Goal: Task Accomplishment & Management: Complete application form

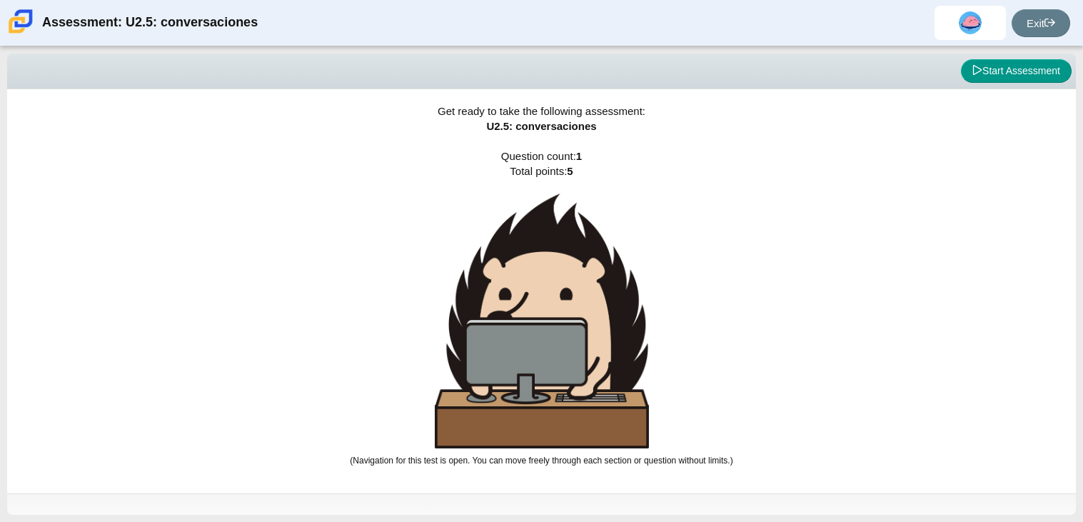
click at [558, 404] on img at bounding box center [542, 321] width 214 height 255
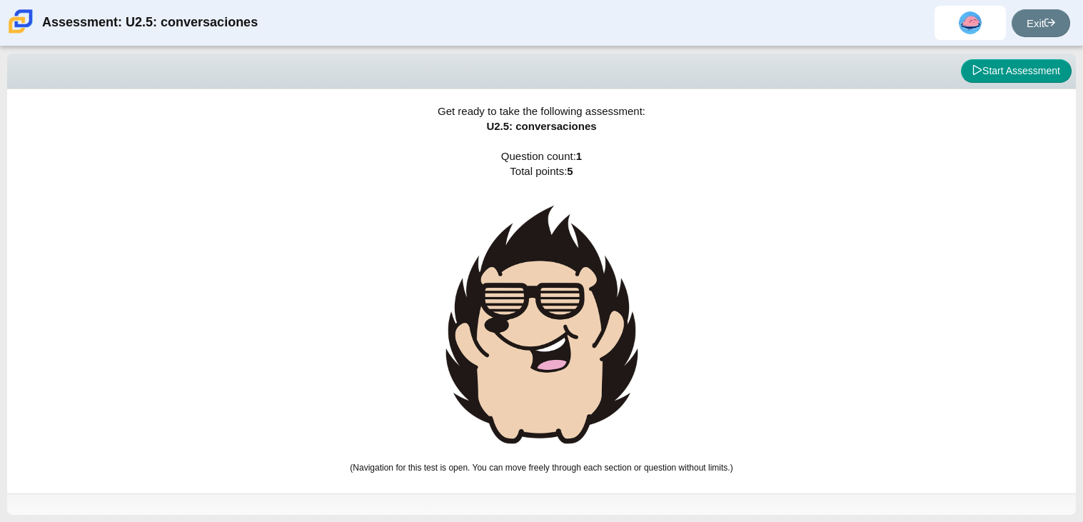
click at [669, 331] on div "Get ready to take the following assessment: U2.5: conversaciones Question count…" at bounding box center [541, 291] width 1069 height 404
click at [568, 339] on img at bounding box center [542, 325] width 214 height 262
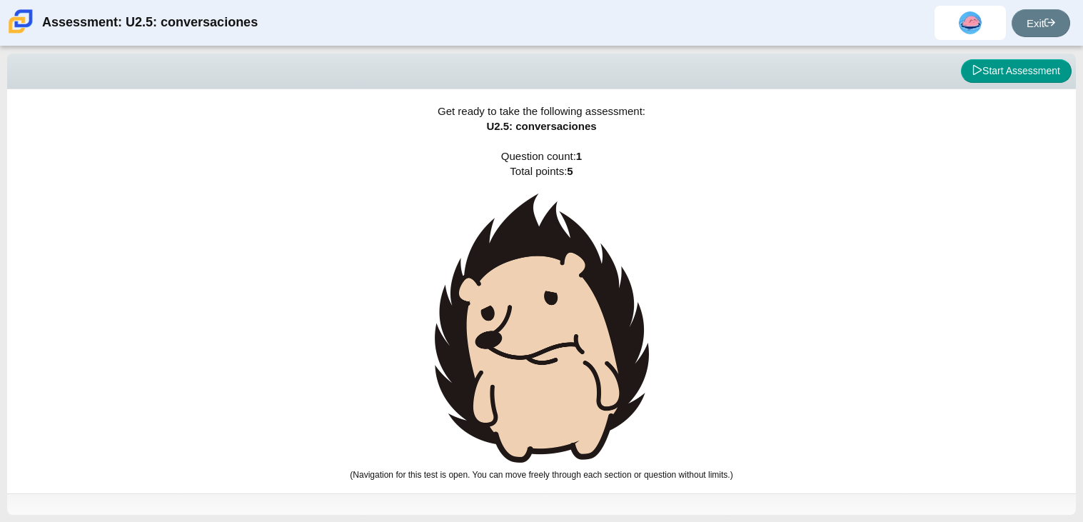
click at [568, 339] on img at bounding box center [542, 328] width 214 height 269
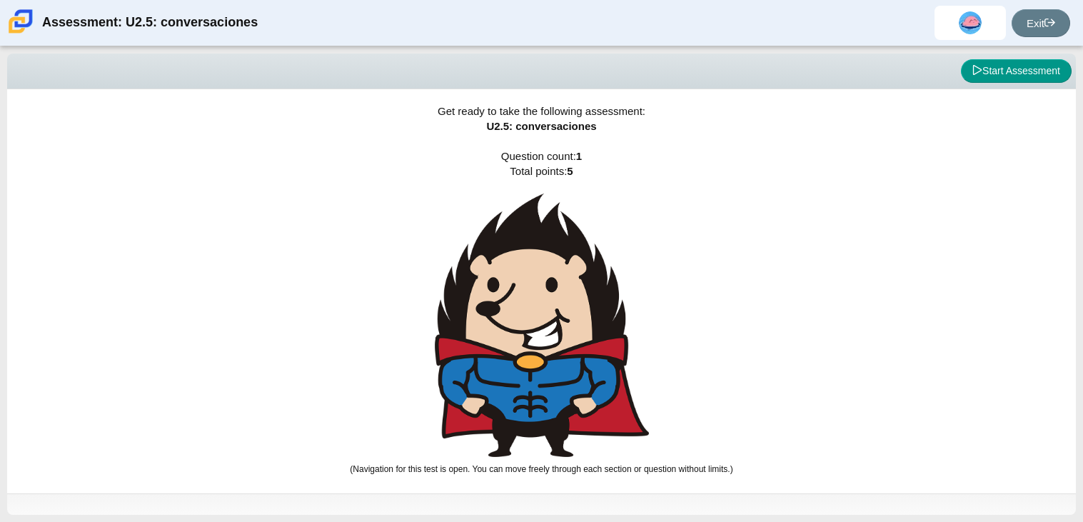
click at [568, 339] on img at bounding box center [542, 326] width 214 height 264
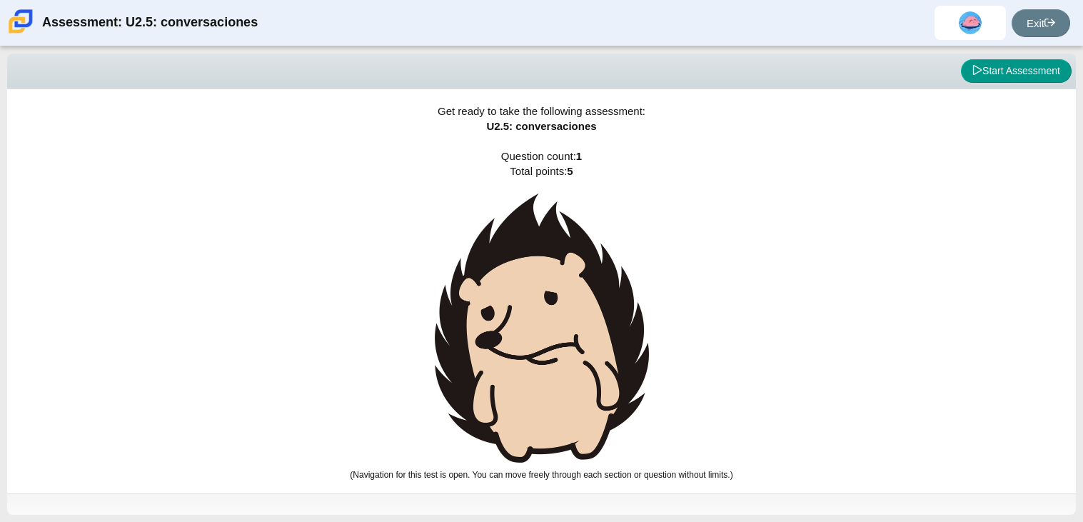
click at [568, 339] on img at bounding box center [542, 328] width 214 height 269
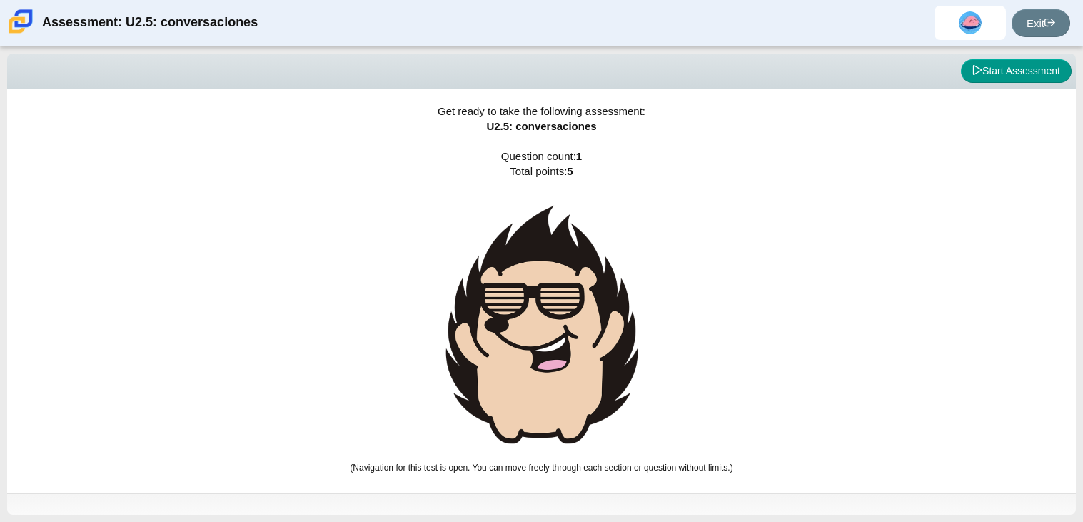
click at [568, 339] on img at bounding box center [542, 325] width 214 height 262
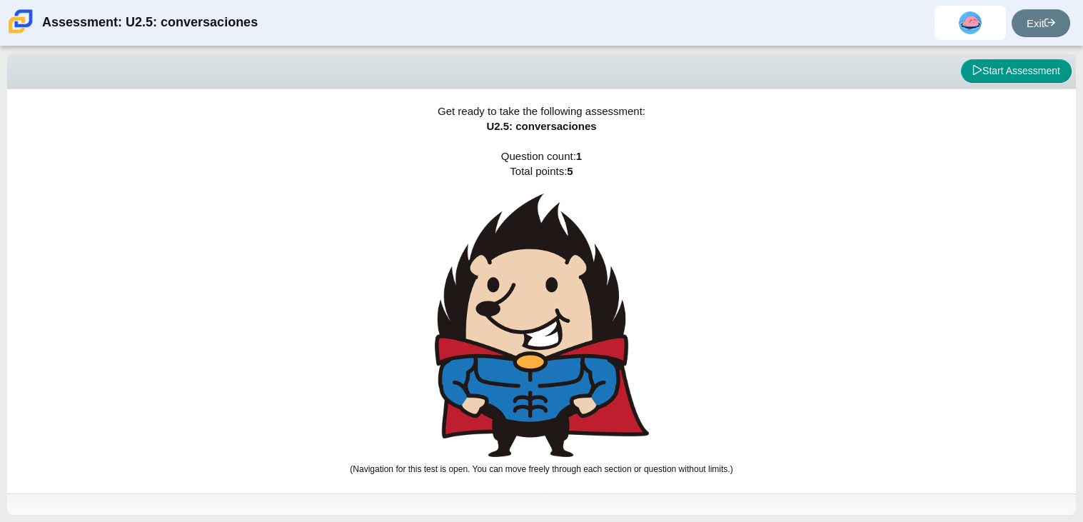
click at [568, 339] on img at bounding box center [542, 326] width 214 height 264
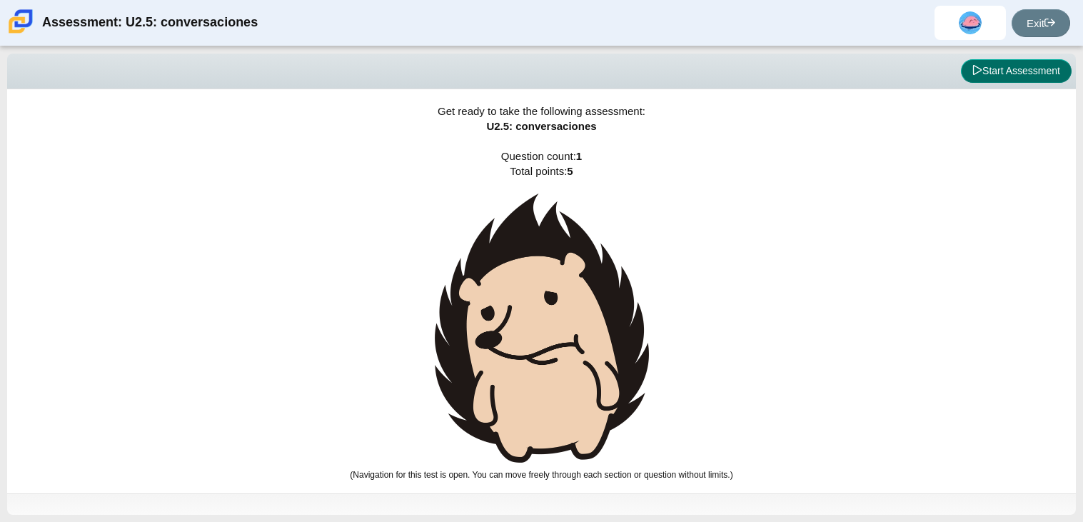
click at [1016, 69] on button "Start Assessment" at bounding box center [1016, 71] width 111 height 24
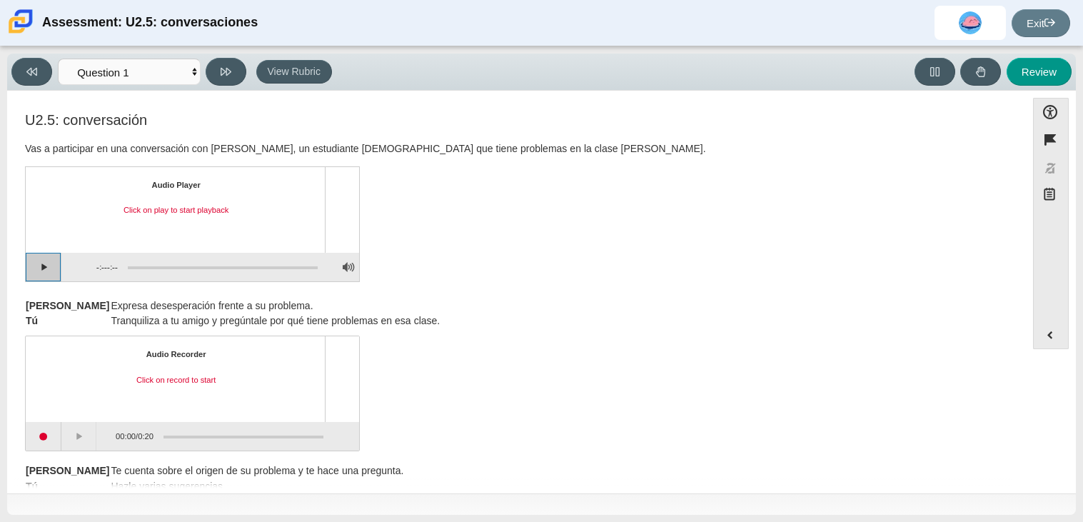
click at [41, 262] on button "Play" at bounding box center [44, 267] width 36 height 29
click at [549, 189] on div "U2.5: conversación Vas a participar en una conversación con [PERSON_NAME], un e…" at bounding box center [516, 199] width 983 height 174
click at [44, 270] on button "Pause playback" at bounding box center [44, 267] width 36 height 29
drag, startPoint x: 132, startPoint y: 264, endPoint x: 96, endPoint y: 264, distance: 35.7
click at [96, 264] on div "0:22 / 3:47" at bounding box center [189, 267] width 257 height 29
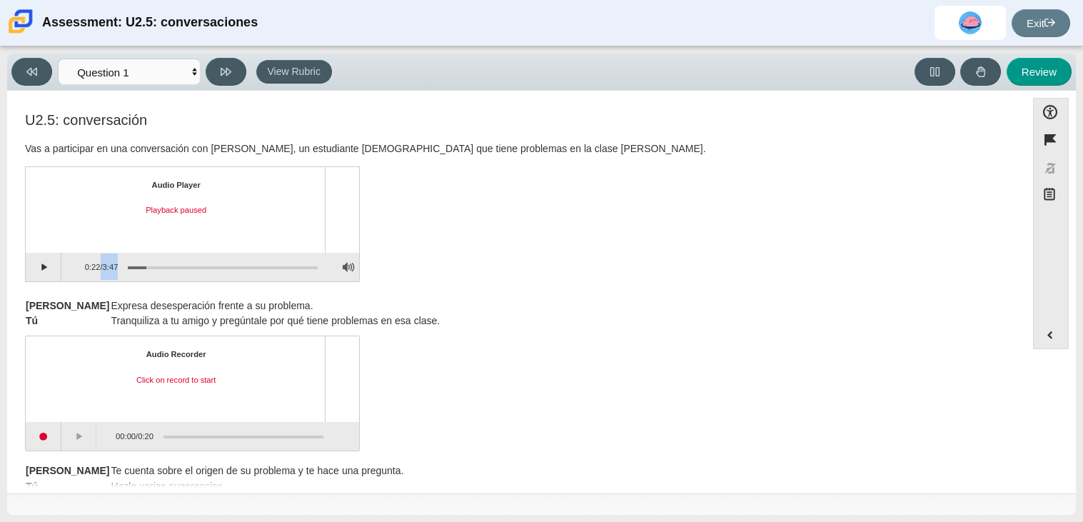
click at [121, 265] on div "Assessment items" at bounding box center [218, 267] width 200 height 26
click at [129, 266] on div "Assessment items" at bounding box center [223, 267] width 190 height 3
click at [51, 437] on button "Start recording" at bounding box center [44, 436] width 36 height 29
click at [51, 439] on button "Stop recording" at bounding box center [44, 436] width 36 height 29
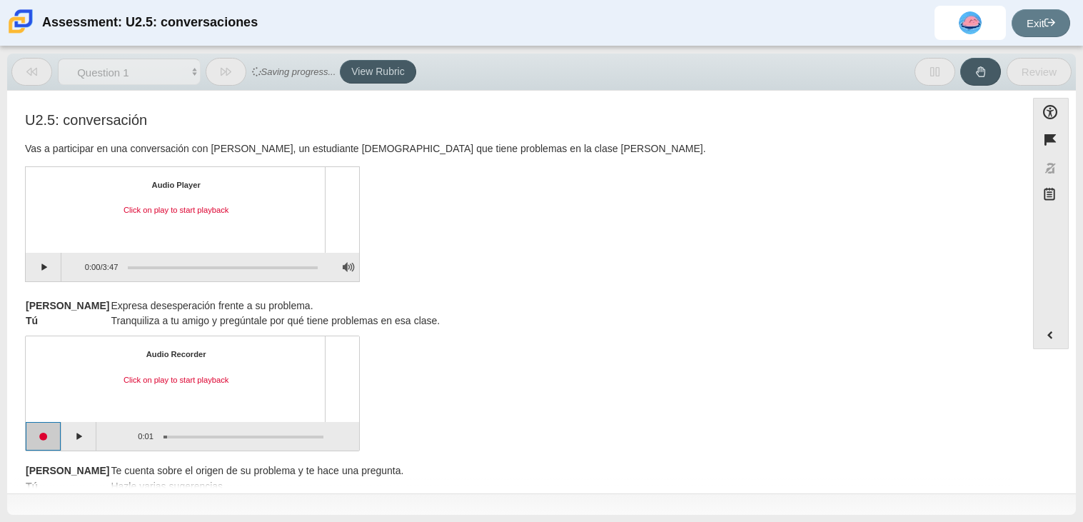
click at [49, 434] on button "Start recording" at bounding box center [44, 436] width 36 height 29
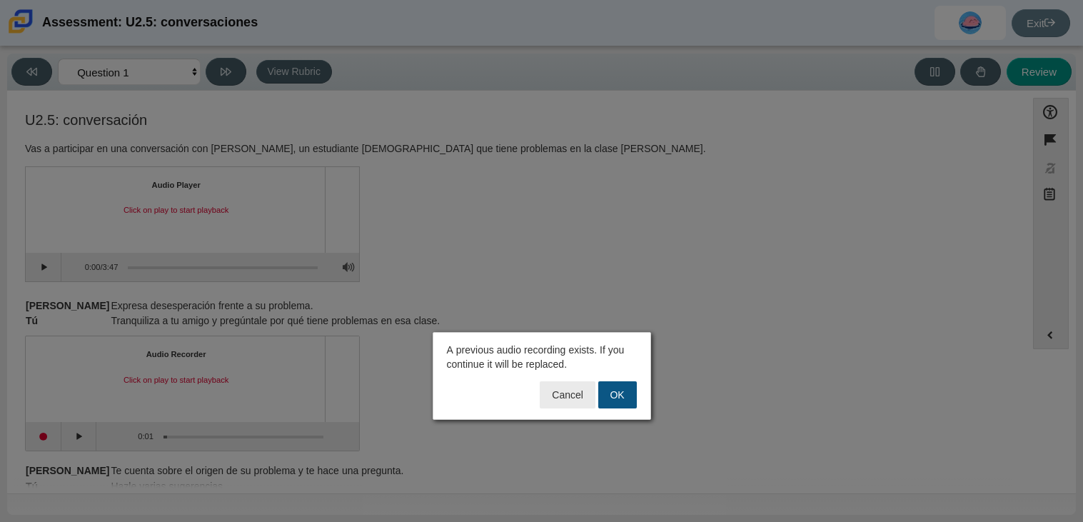
click at [616, 394] on button "OK" at bounding box center [617, 394] width 39 height 27
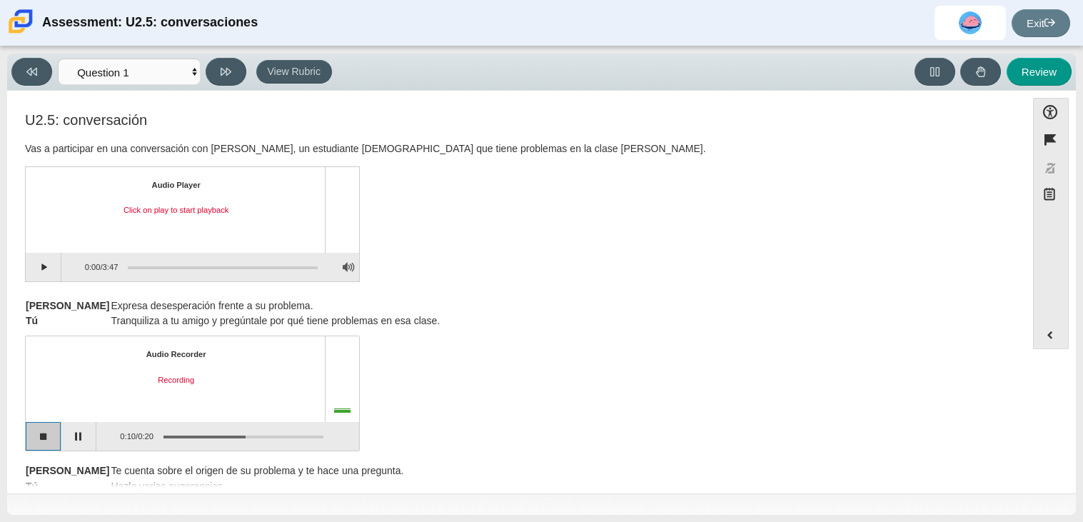
click at [33, 425] on button "Stop recording" at bounding box center [44, 436] width 36 height 29
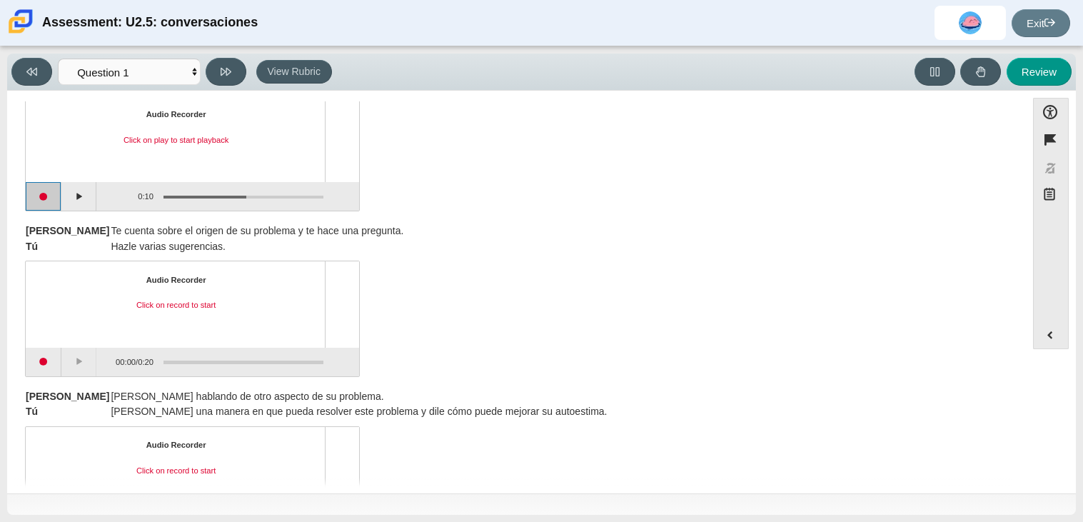
scroll to position [242, 0]
click at [42, 361] on button "Start recording" at bounding box center [44, 360] width 36 height 29
click at [42, 361] on button "Stop recording" at bounding box center [44, 360] width 36 height 29
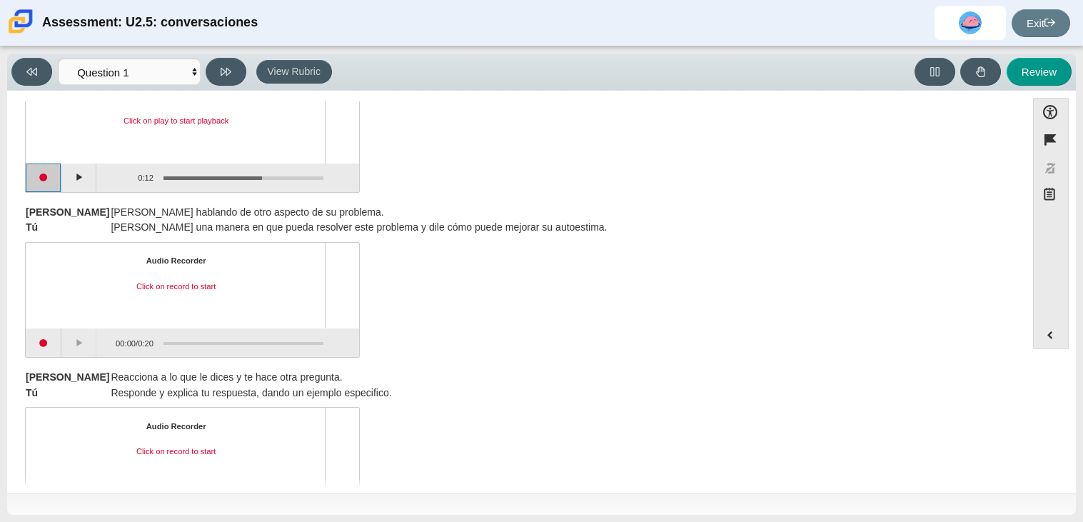
scroll to position [427, 0]
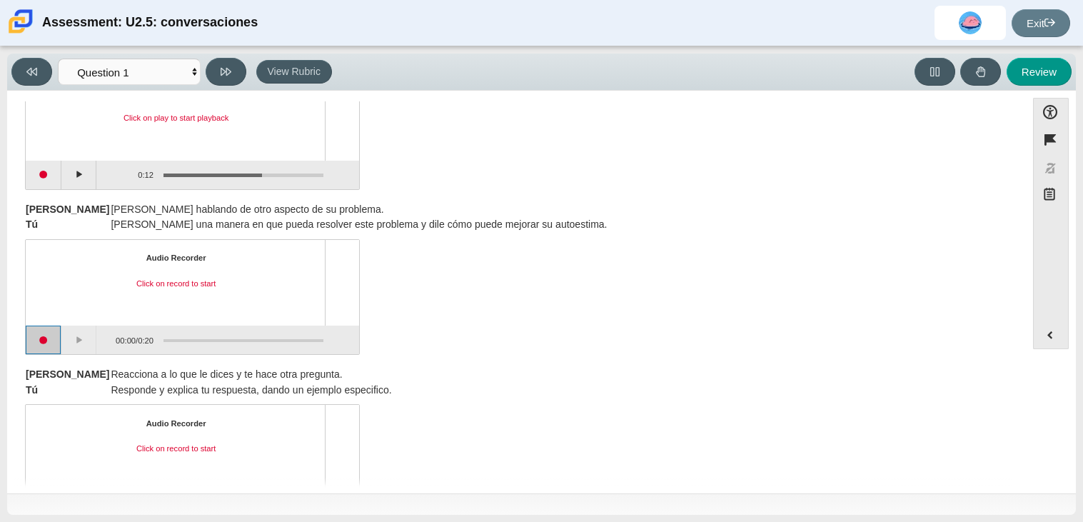
click at [36, 340] on button "Start recording" at bounding box center [44, 340] width 36 height 29
click at [44, 336] on button "Stop recording" at bounding box center [44, 340] width 36 height 29
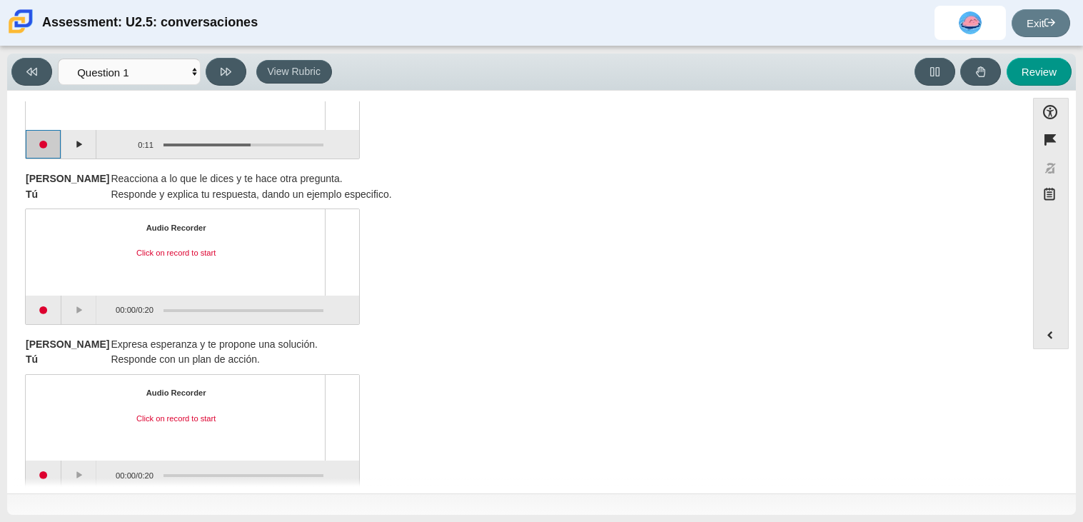
scroll to position [643, 0]
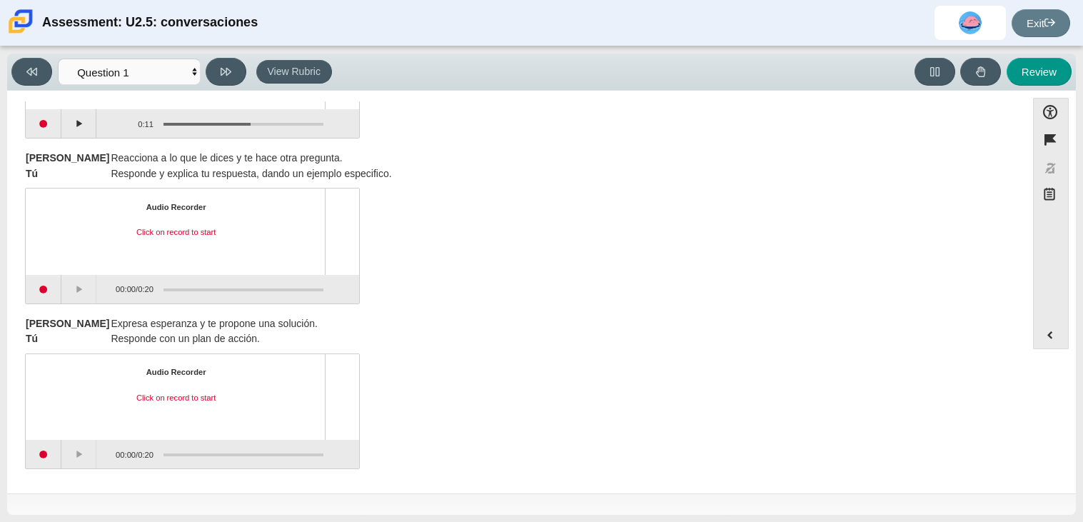
click at [45, 216] on div "Audio Recorder Click on record to start" at bounding box center [176, 232] width 275 height 60
click at [41, 279] on button "Start recording" at bounding box center [44, 289] width 36 height 29
click at [41, 279] on button "Stop recording" at bounding box center [44, 289] width 36 height 29
click at [43, 446] on button "Start recording" at bounding box center [44, 454] width 36 height 29
click at [43, 446] on button "Stop recording" at bounding box center [44, 454] width 36 height 29
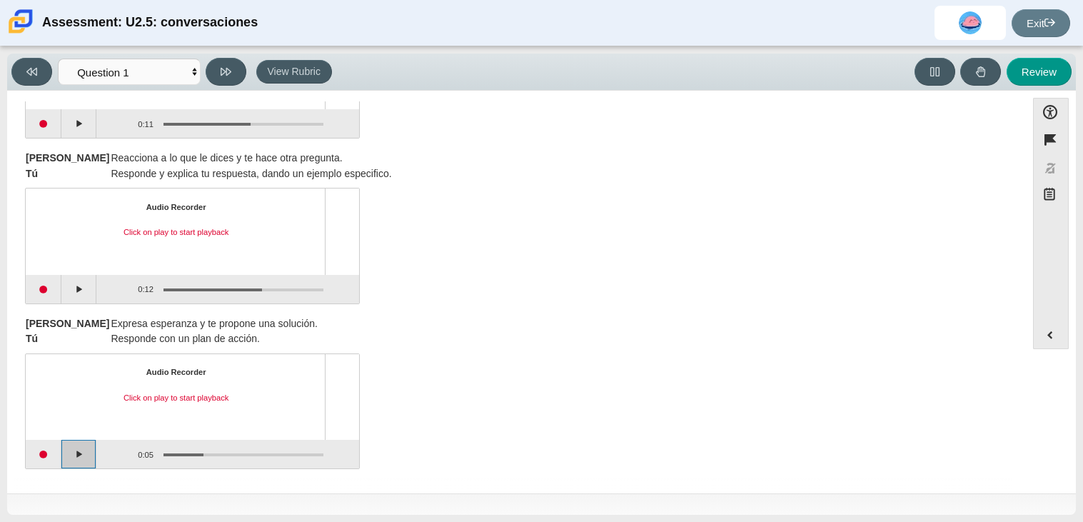
click at [94, 448] on button "Play" at bounding box center [79, 454] width 36 height 29
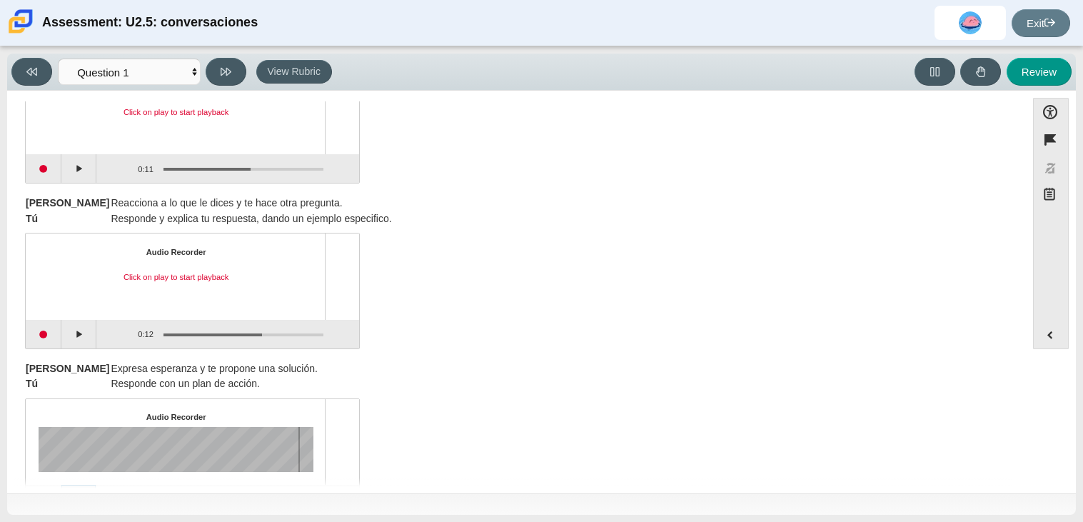
scroll to position [597, 0]
click at [76, 325] on button "Play" at bounding box center [79, 335] width 36 height 29
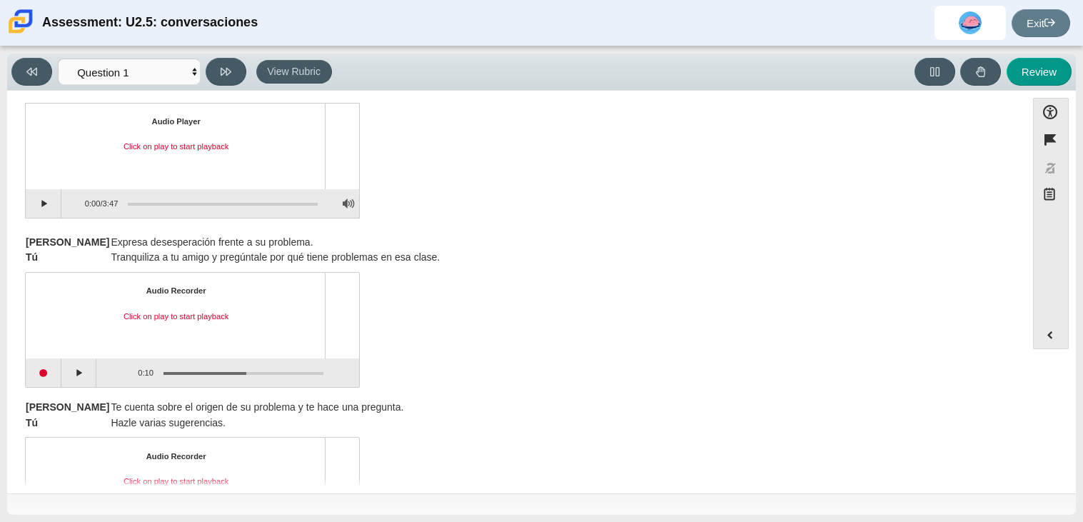
scroll to position [66, 0]
click at [84, 380] on button "Play" at bounding box center [79, 370] width 36 height 29
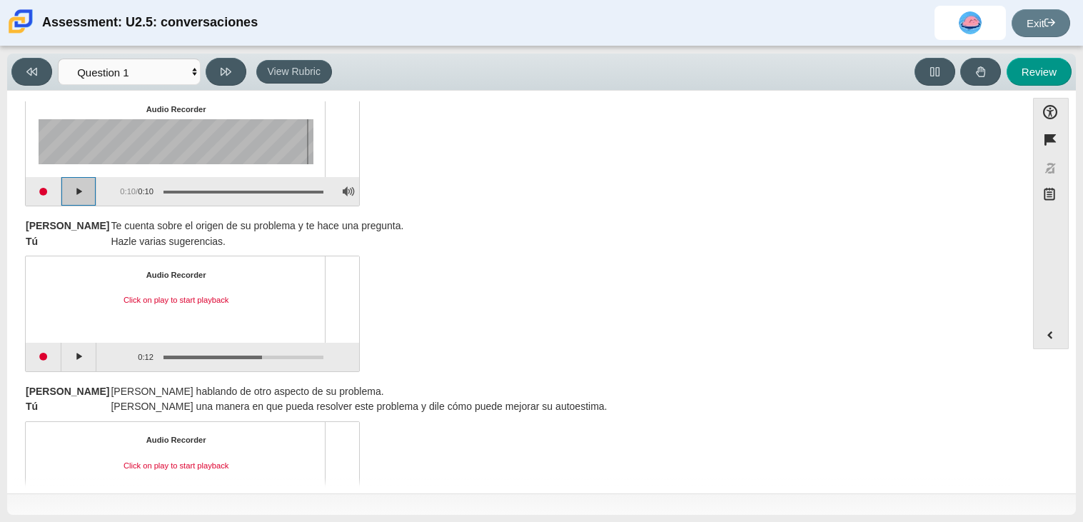
scroll to position [250, 0]
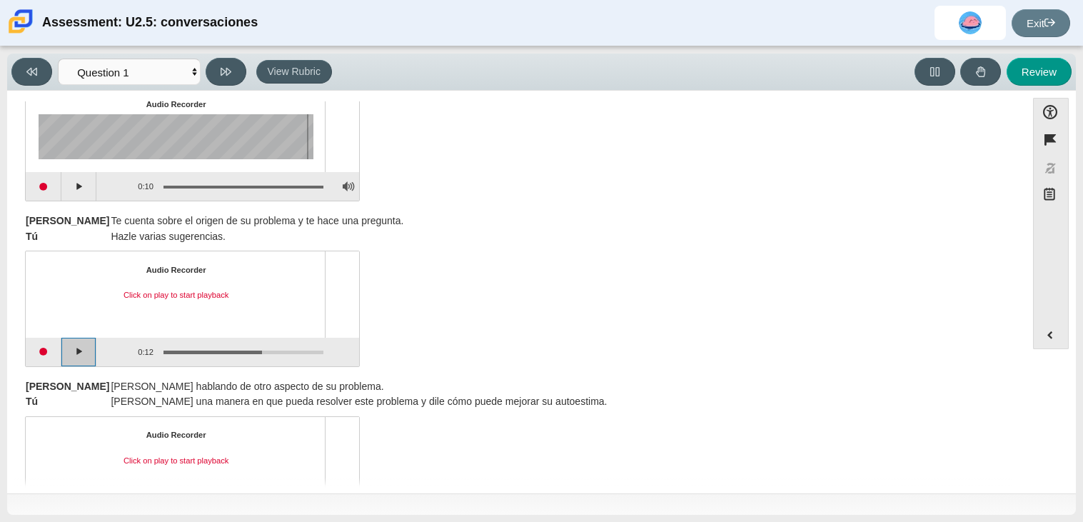
click at [79, 353] on button "Play" at bounding box center [79, 352] width 36 height 29
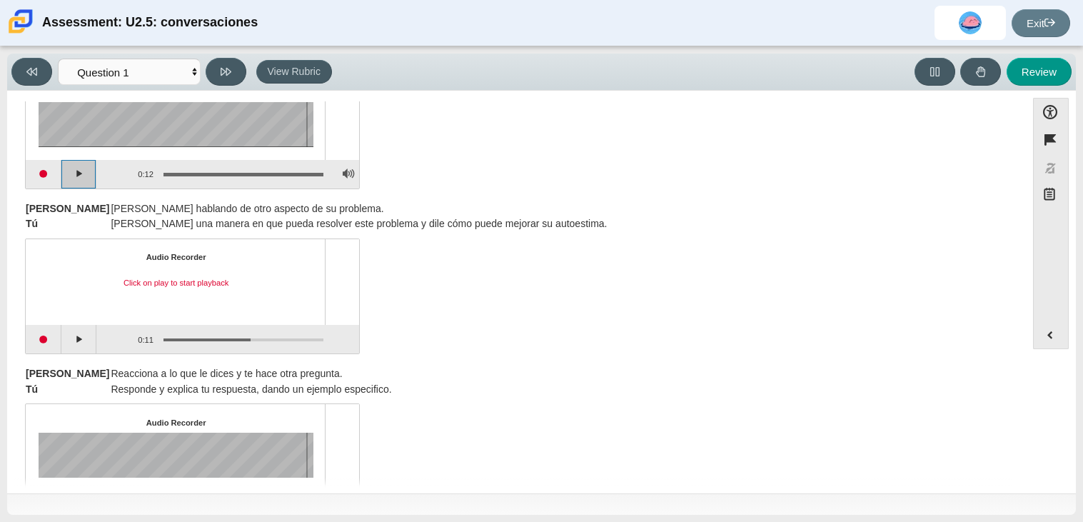
scroll to position [432, 0]
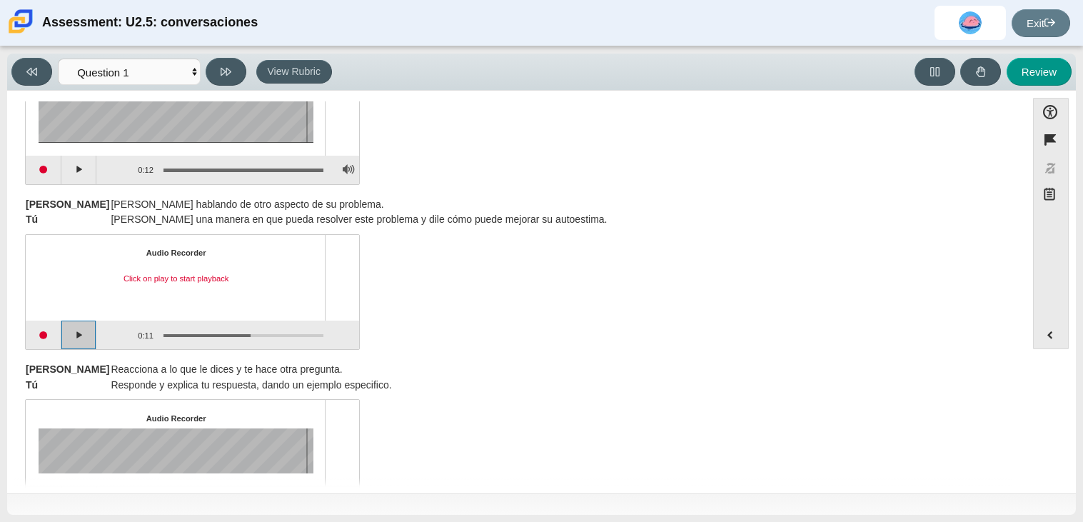
click at [76, 339] on button "Play" at bounding box center [79, 335] width 36 height 29
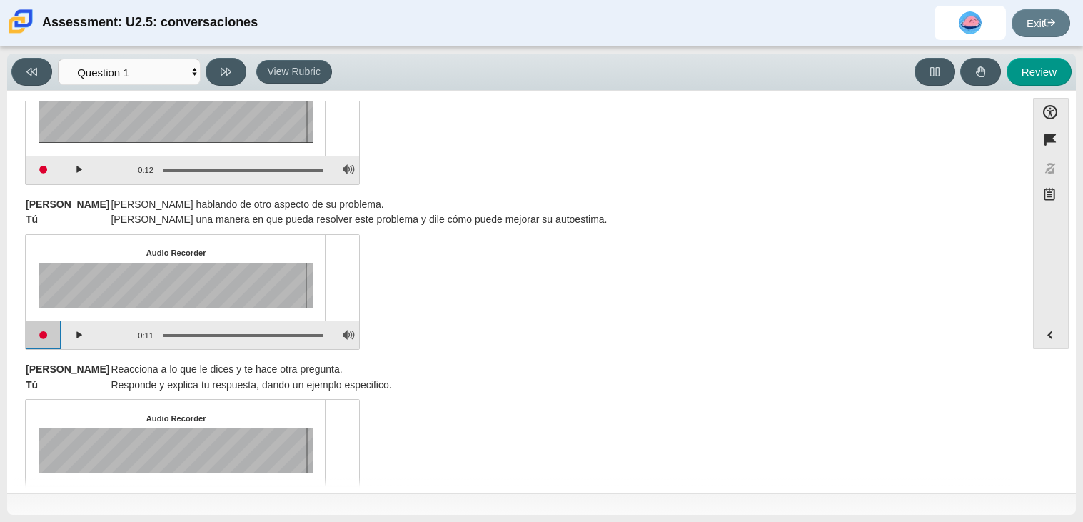
click at [41, 339] on button "Start recording" at bounding box center [44, 335] width 36 height 29
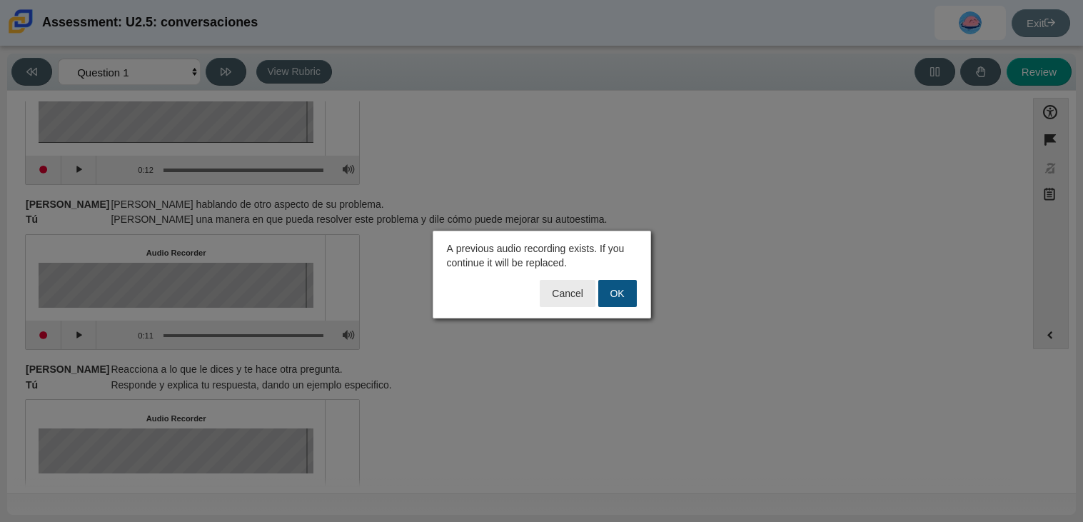
click at [613, 291] on button "OK" at bounding box center [617, 293] width 39 height 27
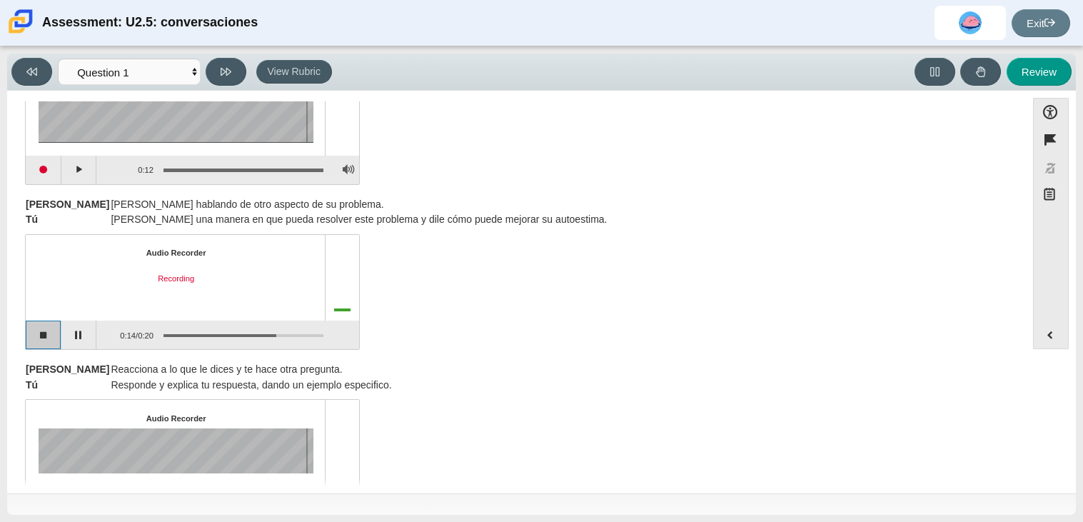
click at [54, 331] on button "Stop recording" at bounding box center [44, 335] width 36 height 29
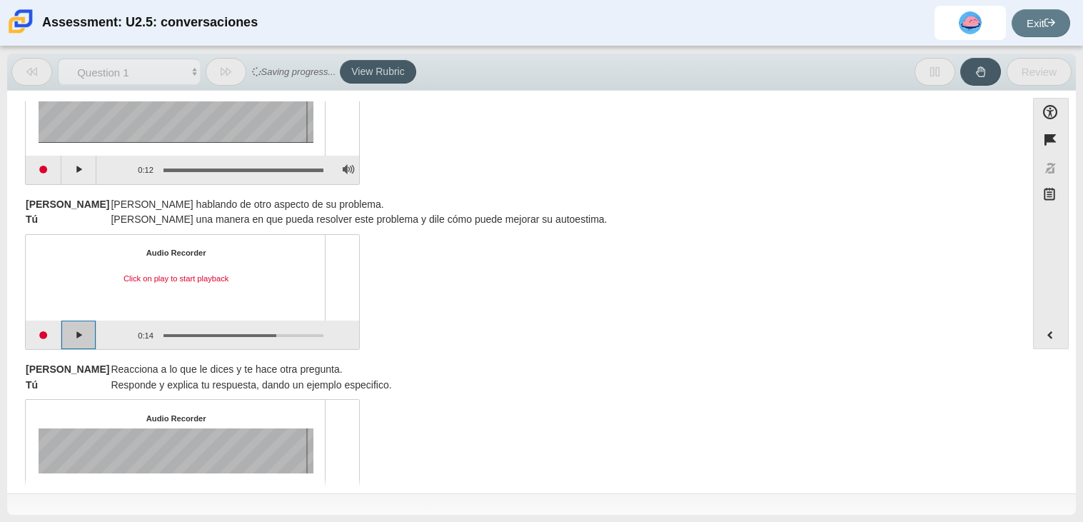
click at [91, 333] on button "Play" at bounding box center [79, 335] width 36 height 29
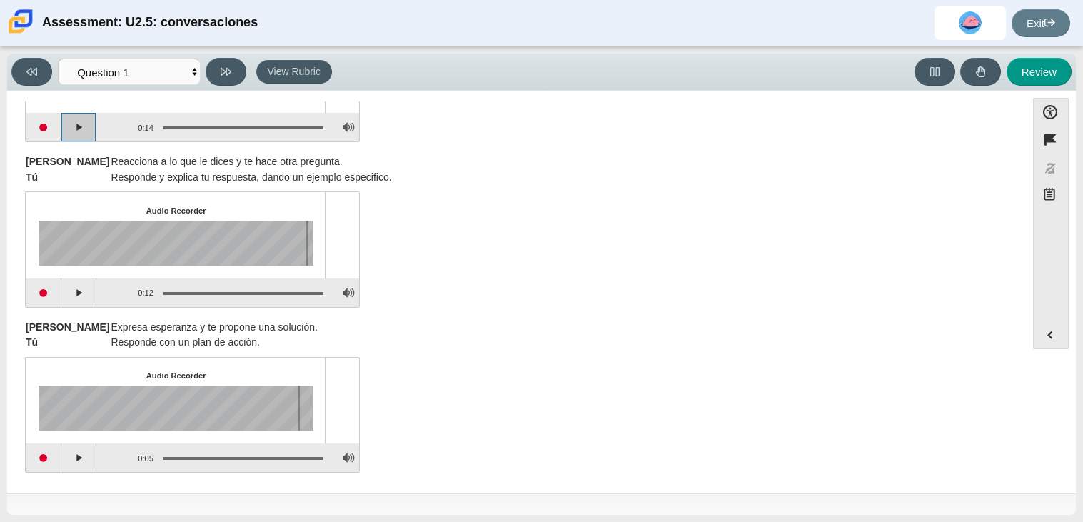
scroll to position [643, 0]
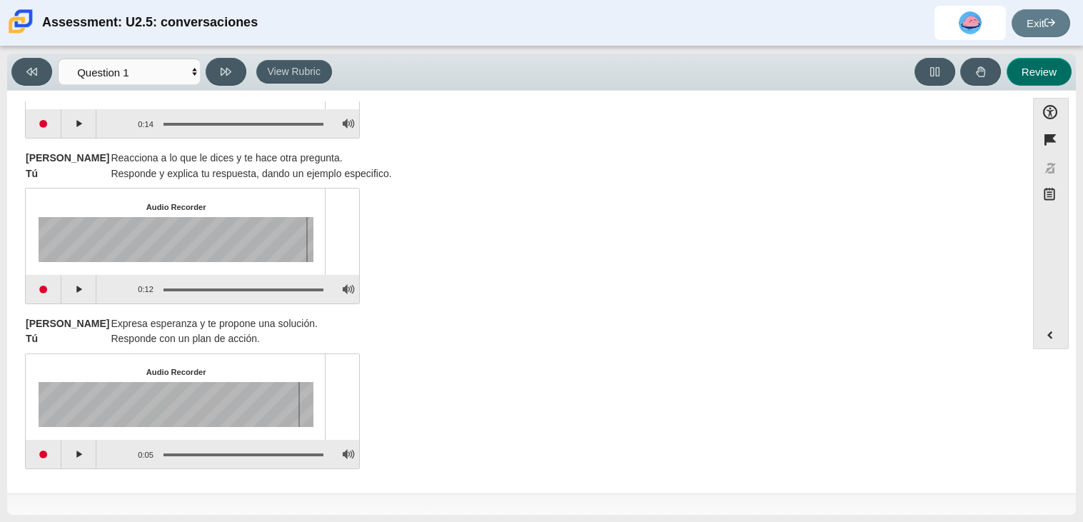
click at [1055, 65] on button "Review" at bounding box center [1039, 72] width 65 height 28
select select "review"
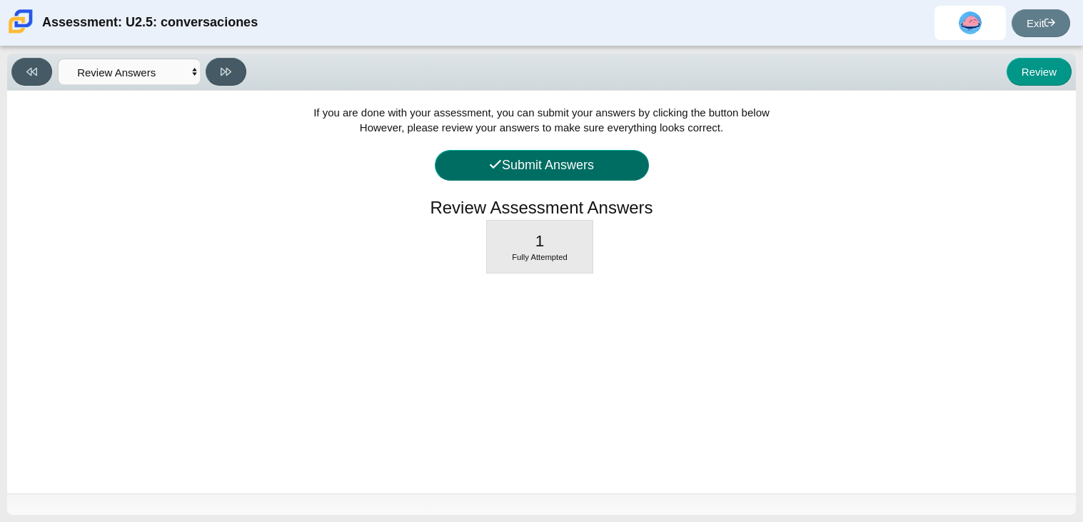
click at [624, 165] on button "Submit Answers" at bounding box center [542, 165] width 214 height 31
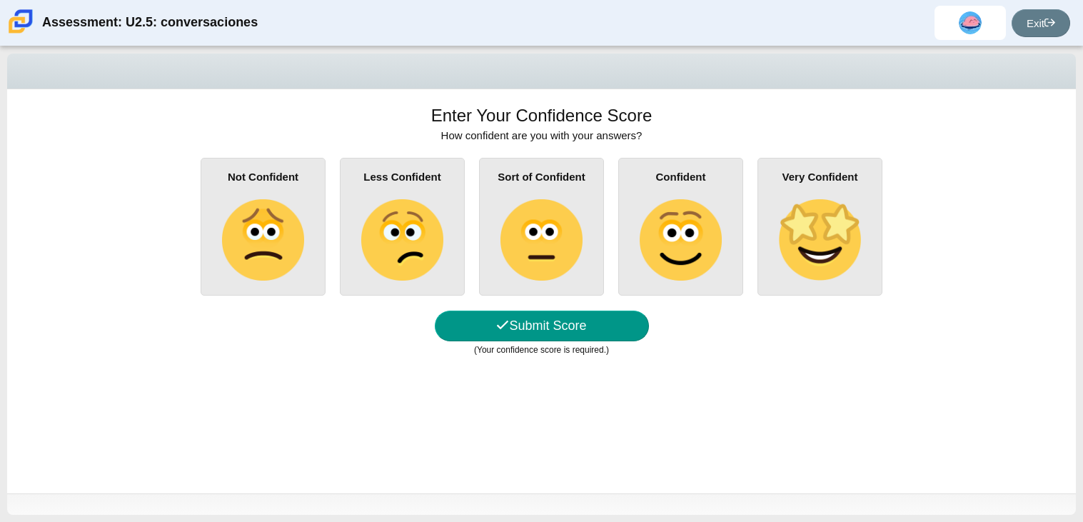
click at [311, 286] on div "Not Confident" at bounding box center [263, 227] width 125 height 138
click at [0, 0] on input "Not Confident" at bounding box center [0, 0] width 0 height 0
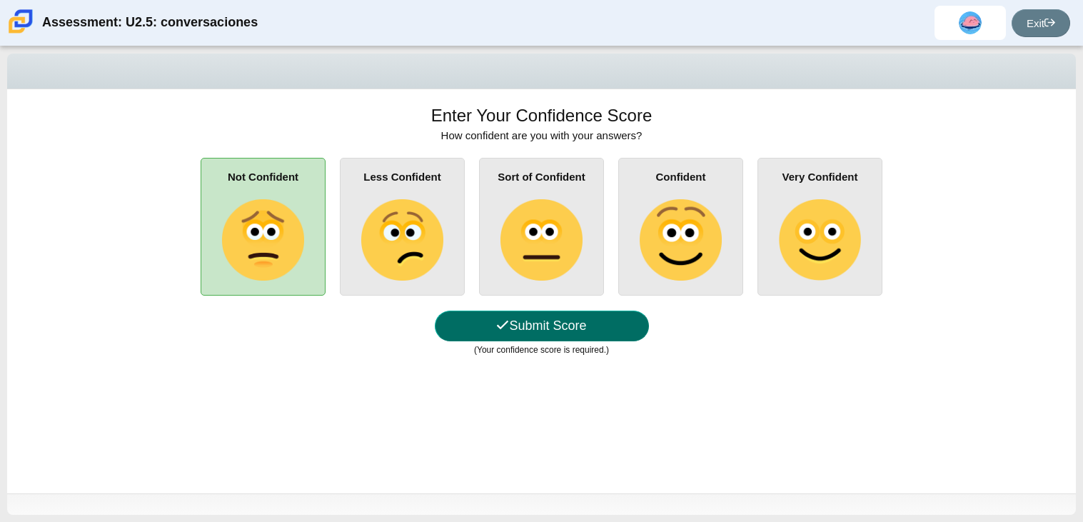
click at [543, 338] on button "Submit Score" at bounding box center [542, 326] width 214 height 31
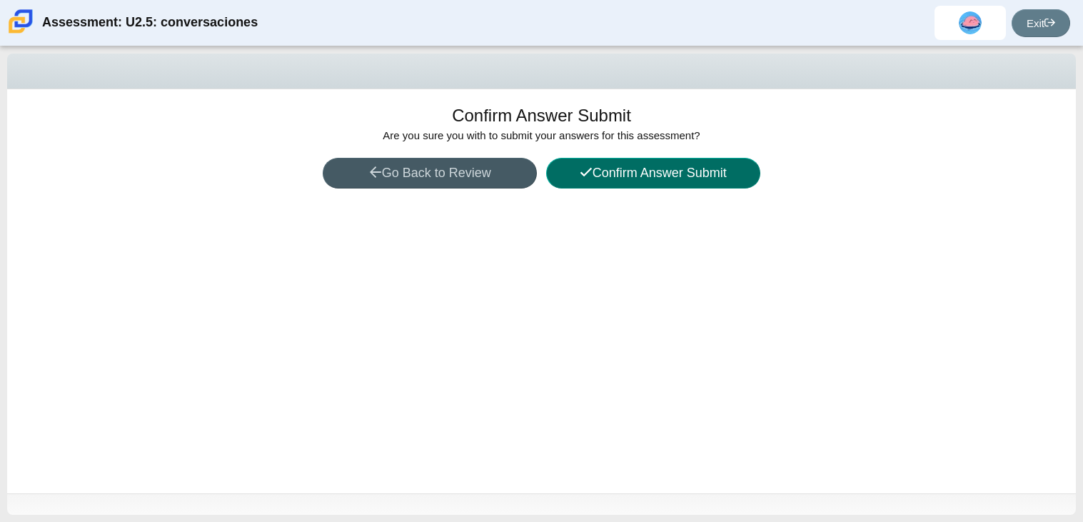
click at [728, 159] on button "Confirm Answer Submit" at bounding box center [653, 173] width 214 height 31
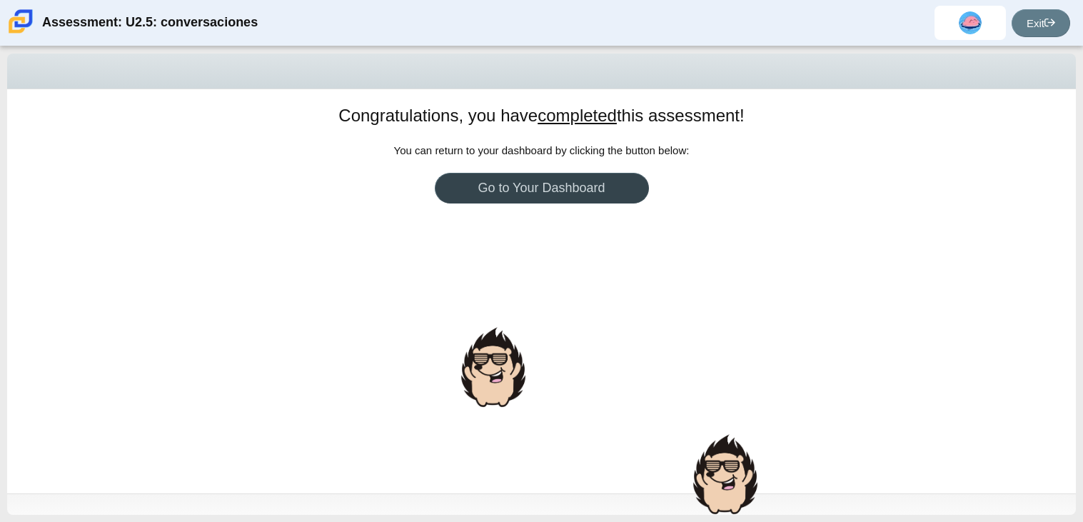
click at [628, 195] on link "Go to Your Dashboard" at bounding box center [542, 188] width 214 height 31
